Goal: Task Accomplishment & Management: Complete application form

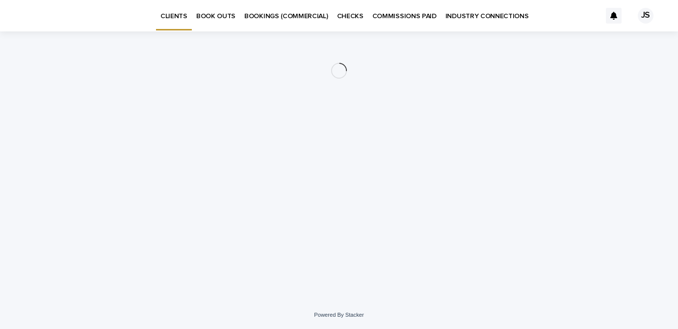
click at [208, 18] on p "BOOK OUTS" at bounding box center [215, 10] width 39 height 21
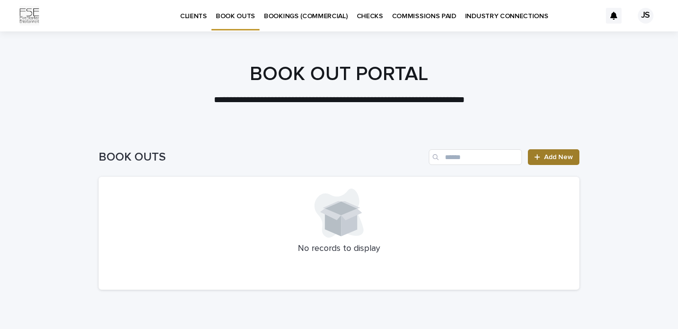
click at [547, 157] on span "Add New" at bounding box center [558, 157] width 29 height 7
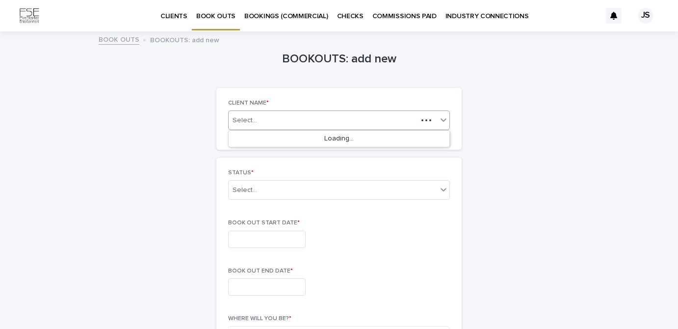
click at [304, 117] on div "Select..." at bounding box center [323, 120] width 189 height 12
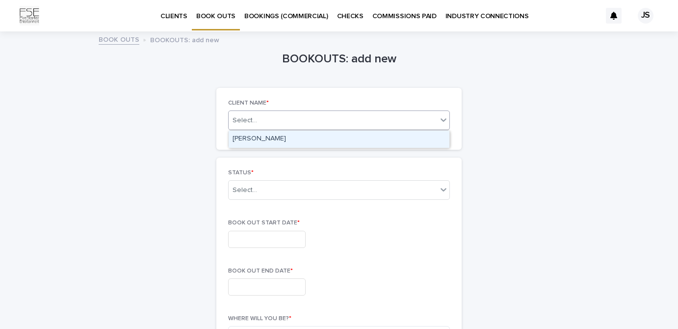
click at [276, 139] on div "[PERSON_NAME]" at bounding box center [339, 139] width 221 height 17
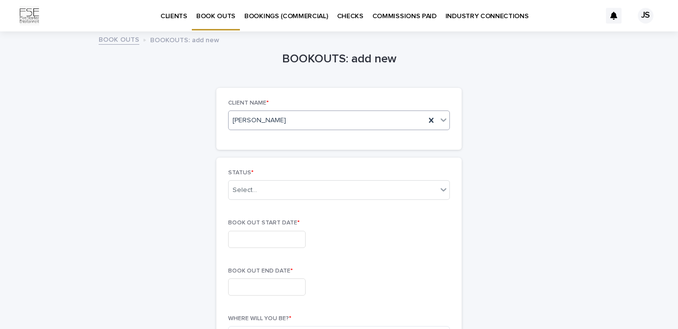
click at [258, 201] on div "STATUS * Select..." at bounding box center [339, 188] width 222 height 38
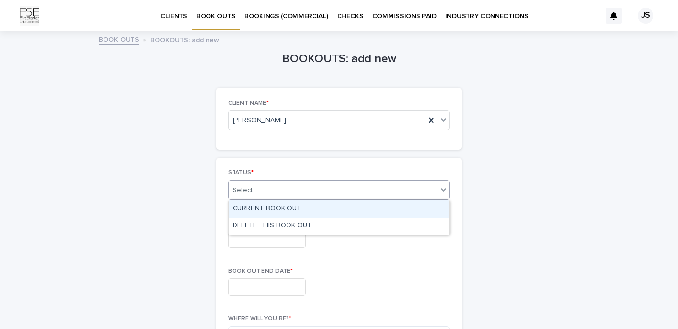
click at [252, 196] on div "Select..." at bounding box center [333, 190] width 209 height 16
click at [262, 213] on div "CURRENT BOOK OUT" at bounding box center [339, 208] width 221 height 17
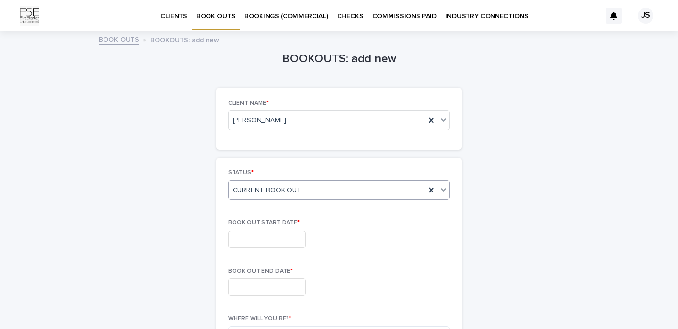
scroll to position [57, 0]
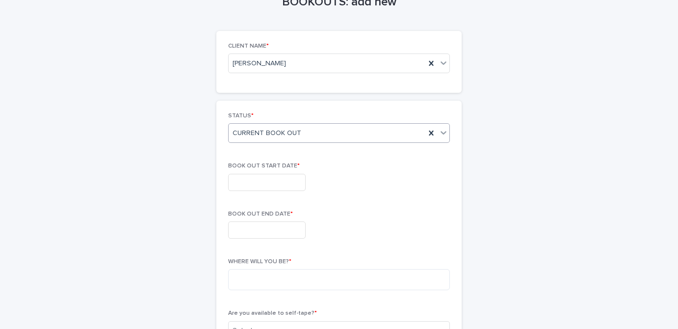
click at [260, 181] on input "text" at bounding box center [267, 182] width 78 height 17
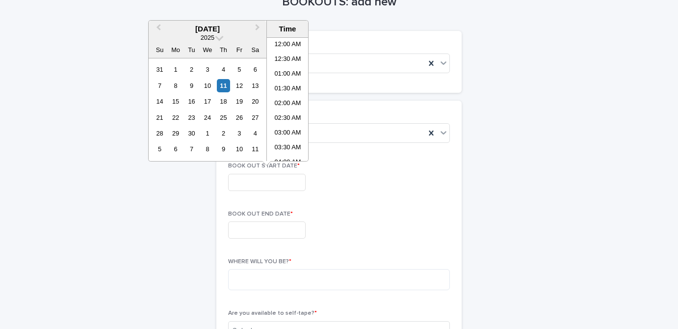
scroll to position [476, 0]
click at [252, 89] on div "13" at bounding box center [255, 85] width 13 height 13
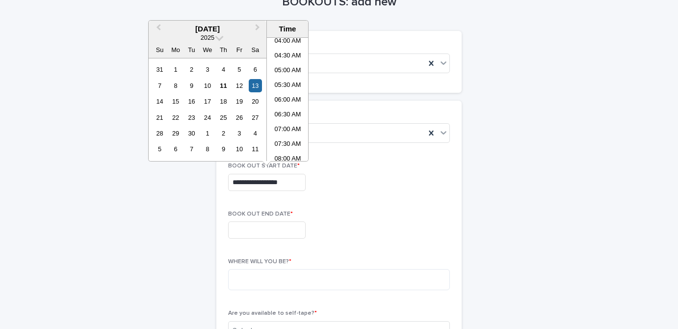
scroll to position [127, 0]
click at [288, 125] on li "07:00 AM" at bounding box center [288, 124] width 42 height 15
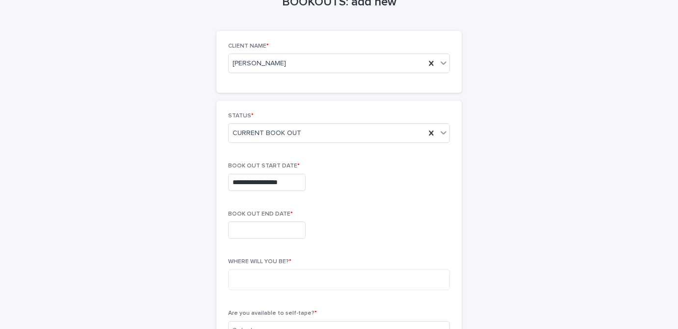
type input "**********"
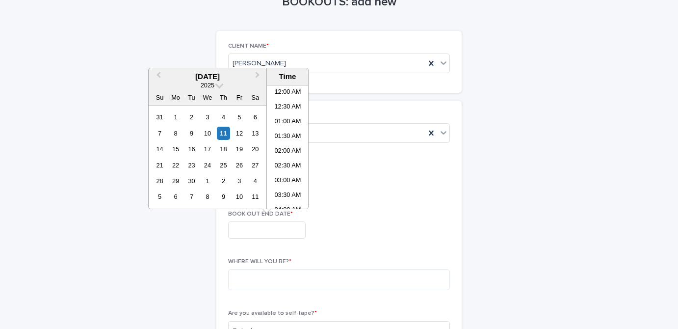
click at [277, 228] on input "text" at bounding box center [267, 229] width 78 height 17
click at [159, 164] on div "21" at bounding box center [159, 165] width 13 height 13
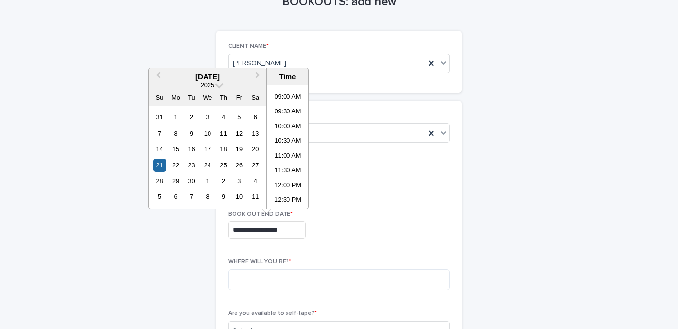
scroll to position [256, 0]
click at [288, 116] on li "09:30 AM" at bounding box center [288, 116] width 42 height 15
type input "**********"
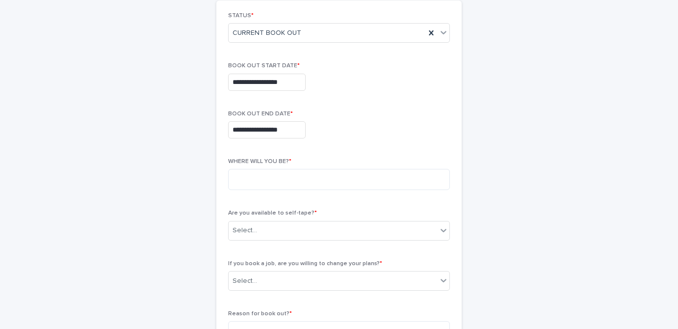
scroll to position [158, 0]
click at [255, 172] on textarea at bounding box center [339, 178] width 222 height 21
type textarea "******"
click at [270, 232] on div "Select..." at bounding box center [333, 230] width 209 height 16
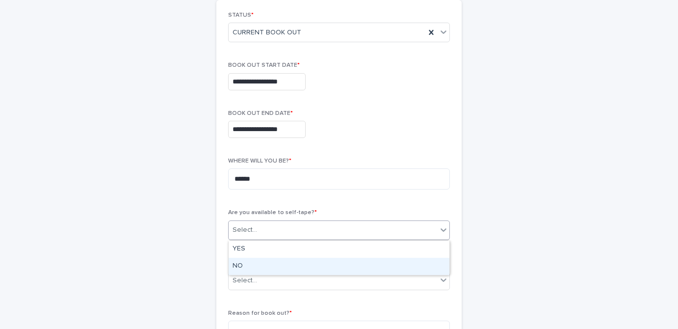
click at [261, 261] on div "NO" at bounding box center [339, 266] width 221 height 17
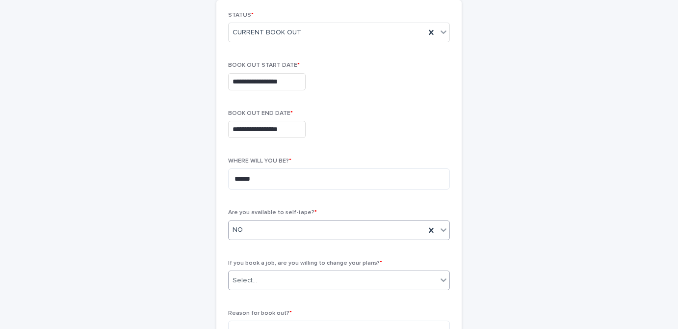
scroll to position [202, 0]
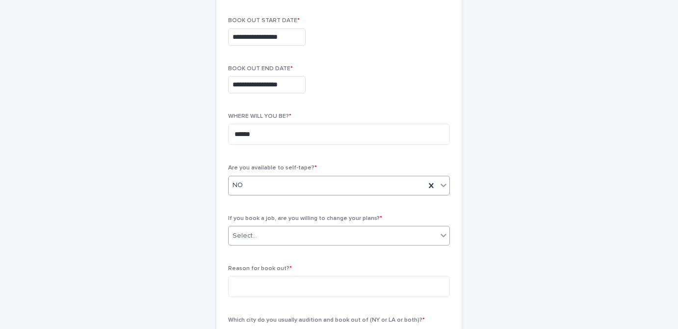
click at [261, 236] on div "Select..." at bounding box center [333, 236] width 209 height 16
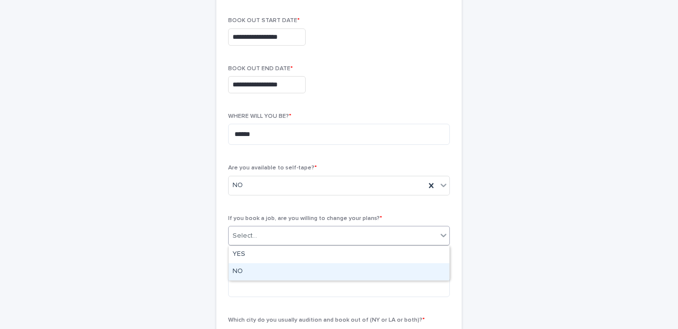
drag, startPoint x: 255, startPoint y: 263, endPoint x: 253, endPoint y: 271, distance: 8.6
click at [253, 271] on div "NO" at bounding box center [339, 271] width 221 height 17
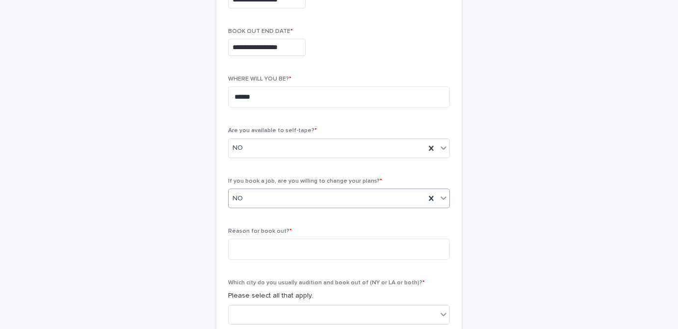
scroll to position [244, 0]
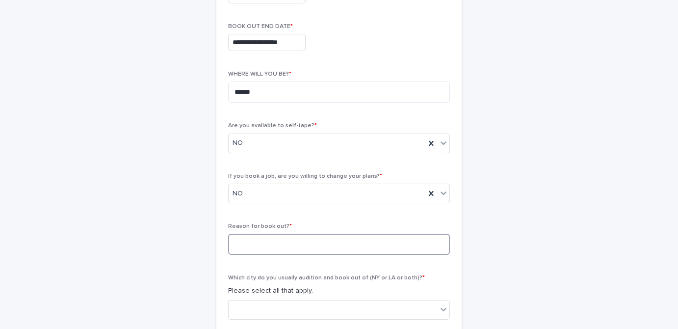
click at [239, 247] on textarea at bounding box center [339, 244] width 222 height 21
type textarea "*"
click at [244, 244] on textarea "**********" at bounding box center [339, 244] width 222 height 21
type textarea "**********"
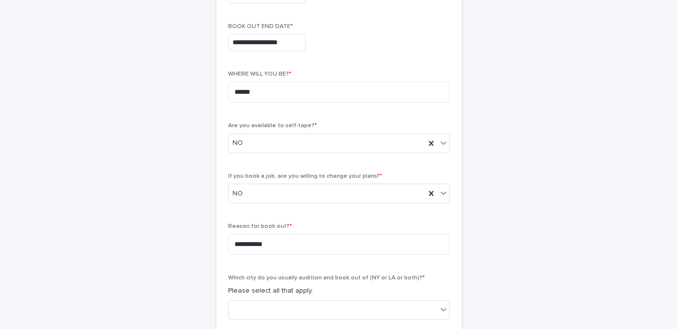
click at [217, 256] on div "**********" at bounding box center [338, 191] width 245 height 556
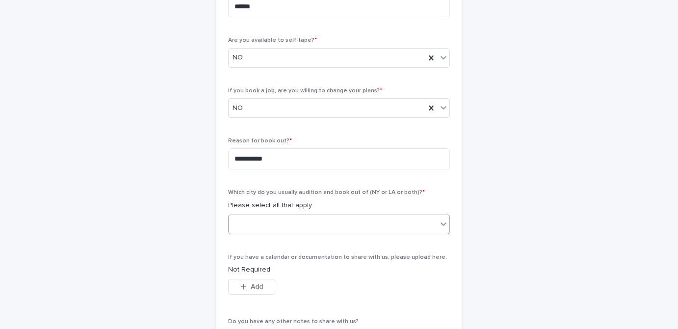
click at [253, 226] on div at bounding box center [333, 224] width 209 height 16
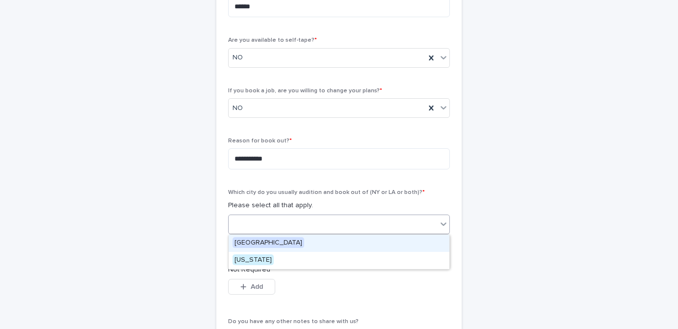
click at [251, 243] on span "[GEOGRAPHIC_DATA]" at bounding box center [269, 242] width 72 height 11
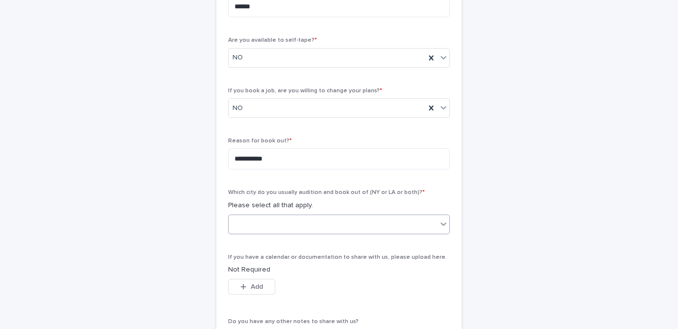
scroll to position [405, 0]
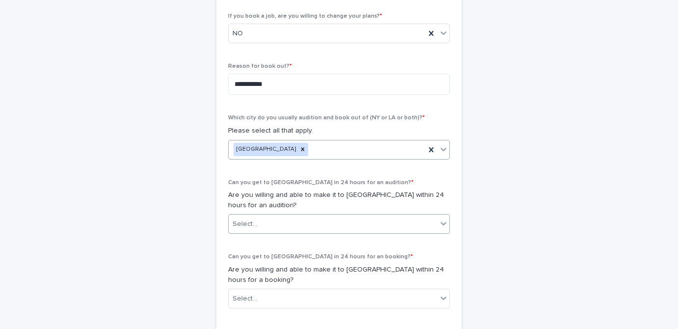
click at [258, 222] on input "text" at bounding box center [258, 224] width 1 height 8
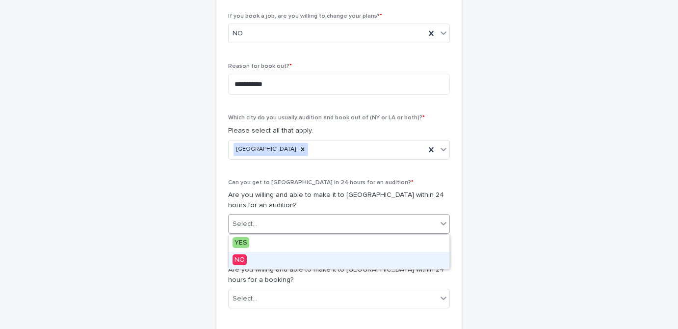
click at [240, 263] on span "NO" at bounding box center [240, 259] width 14 height 11
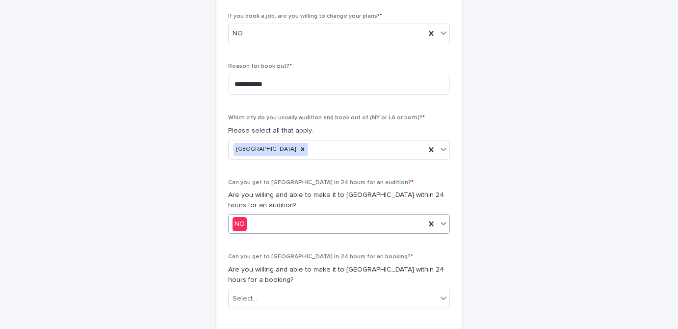
scroll to position [462, 0]
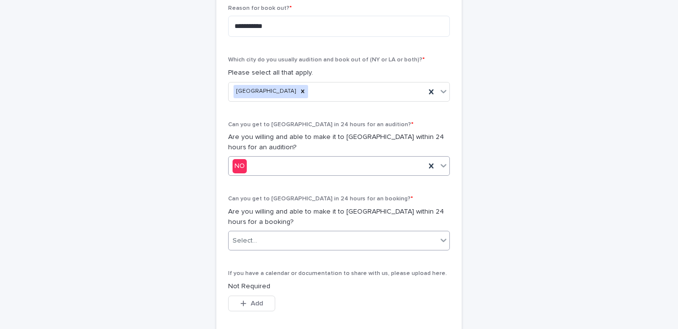
click at [254, 244] on div "Select..." at bounding box center [245, 241] width 25 height 10
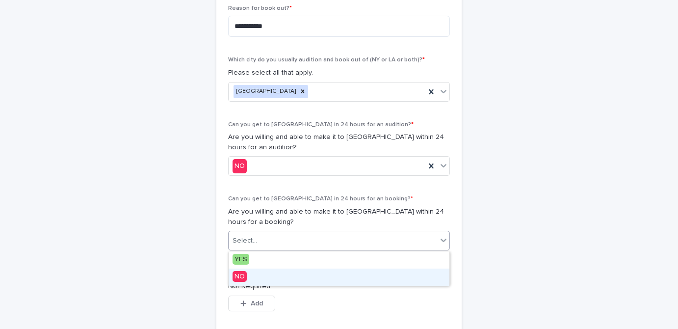
click at [241, 275] on span "NO" at bounding box center [240, 276] width 14 height 11
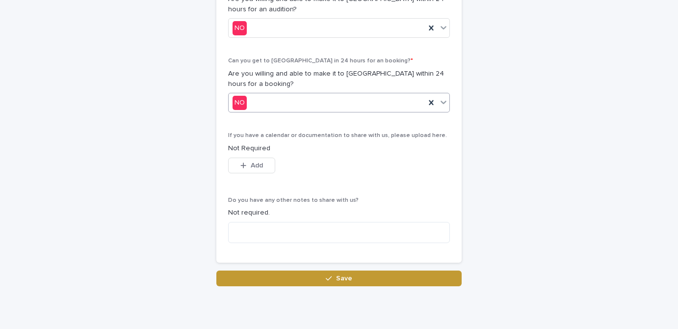
scroll to position [601, 0]
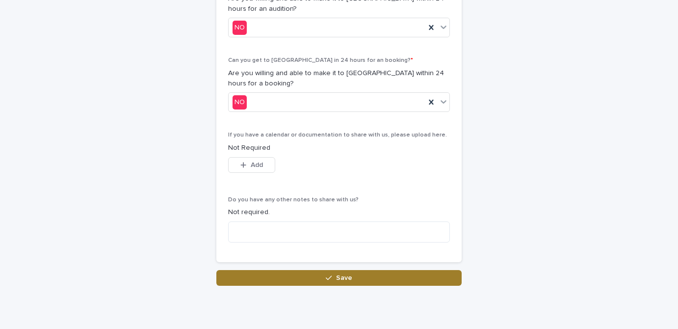
click at [279, 281] on button "Save" at bounding box center [338, 278] width 245 height 16
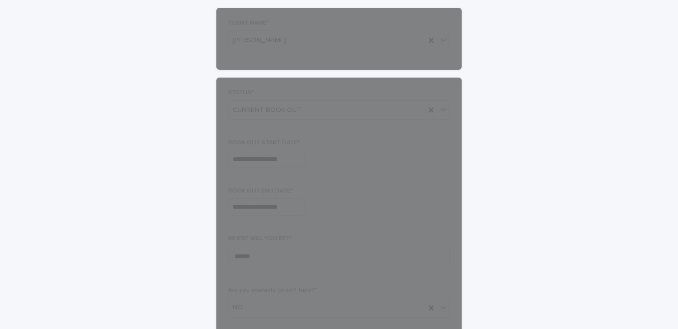
scroll to position [0, 0]
